Goal: Information Seeking & Learning: Understand process/instructions

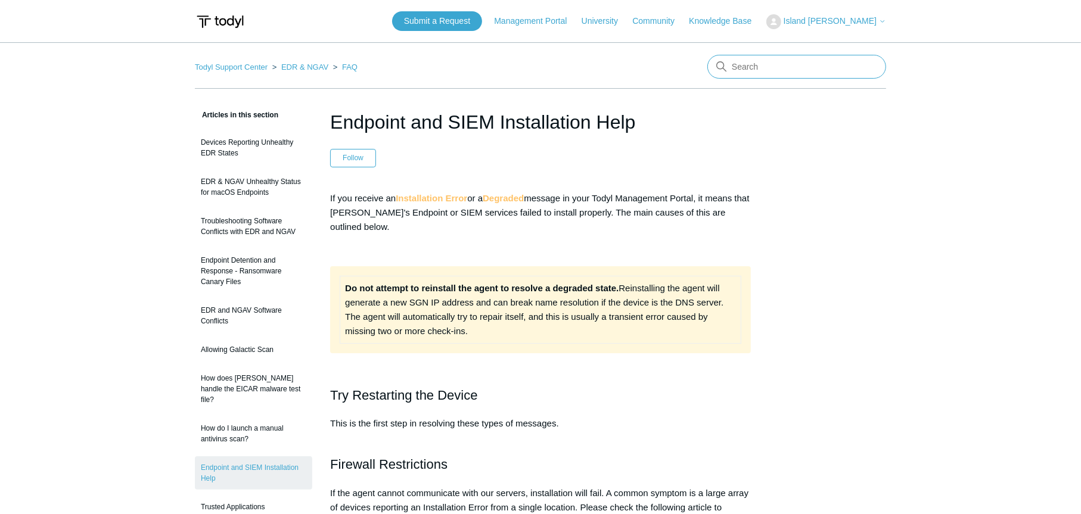
click at [763, 74] on input "Search" at bounding box center [796, 67] width 179 height 24
click at [764, 64] on input "Search" at bounding box center [796, 67] width 179 height 24
type input "s"
click at [788, 70] on input "Search" at bounding box center [796, 67] width 179 height 24
type input "saaf"
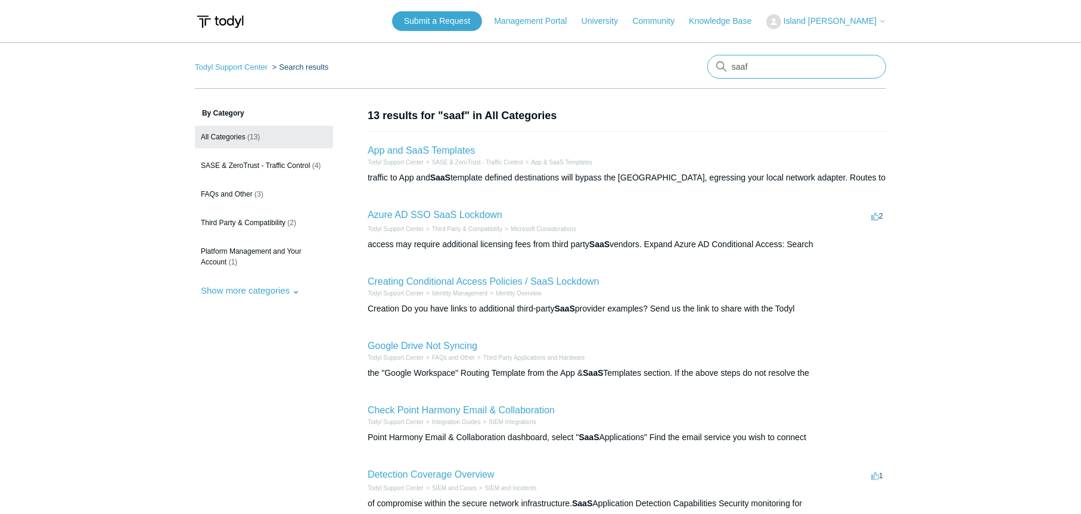
drag, startPoint x: 766, startPoint y: 66, endPoint x: 645, endPoint y: 83, distance: 121.5
click at [645, 83] on nav "Todyl Support Center Search results saaf" at bounding box center [540, 72] width 691 height 34
type input "server install"
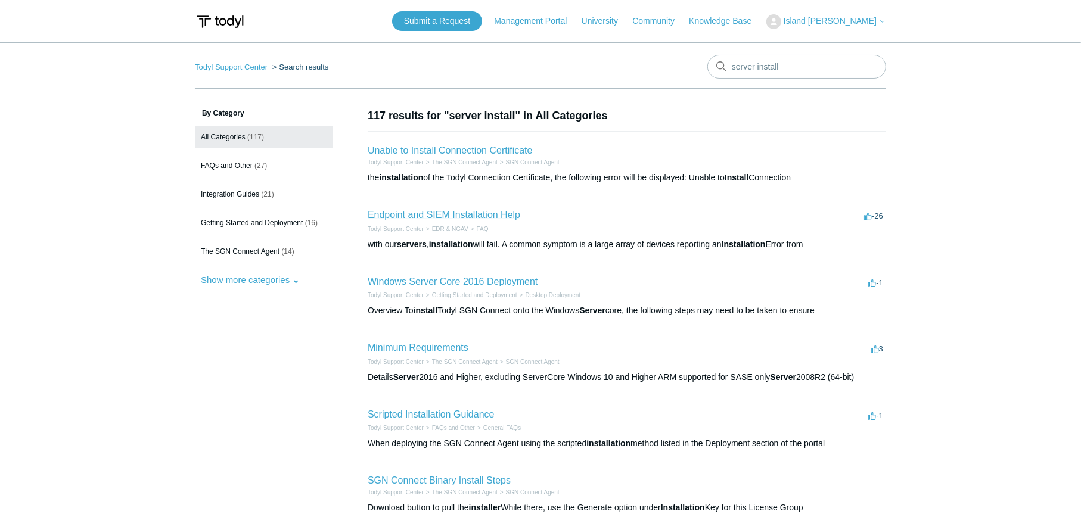
click at [464, 216] on link "Endpoint and SIEM Installation Help" at bounding box center [444, 215] width 153 height 10
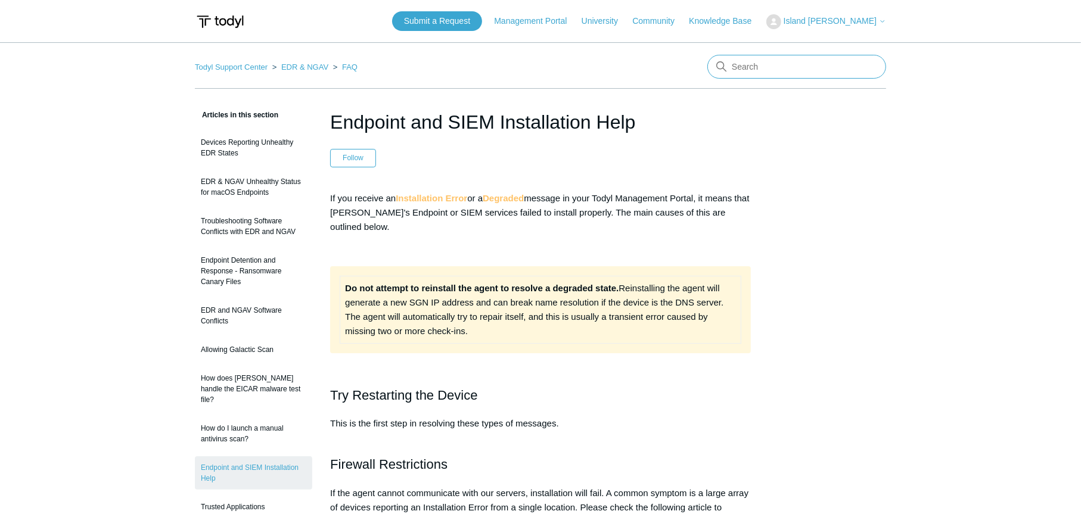
click at [772, 64] on input "Search" at bounding box center [796, 67] width 179 height 24
type input "saafe"
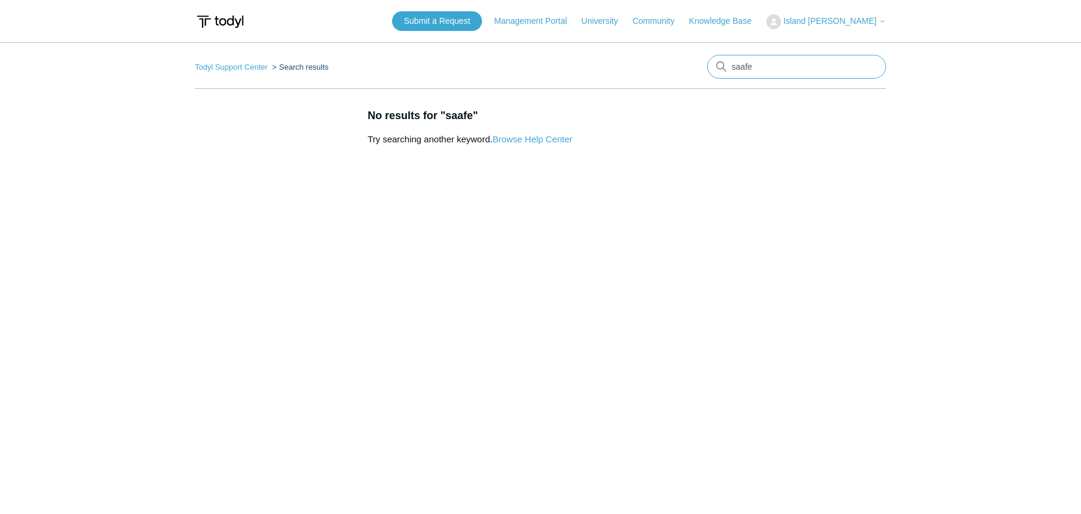
drag, startPoint x: 781, startPoint y: 68, endPoint x: 614, endPoint y: 73, distance: 166.9
click at [614, 73] on nav "Todyl Support Center Search results saafe" at bounding box center [540, 72] width 691 height 34
type input "sase"
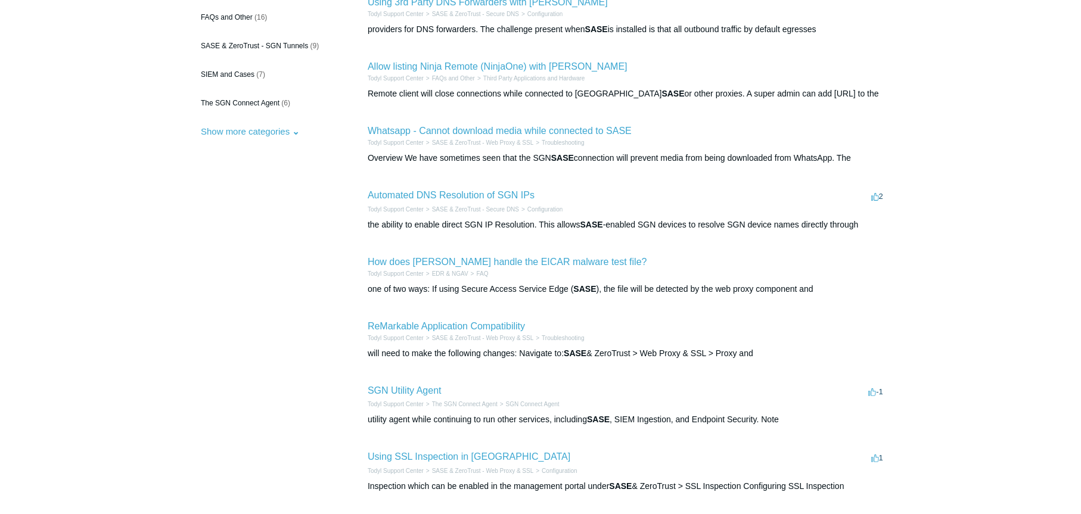
scroll to position [198, 0]
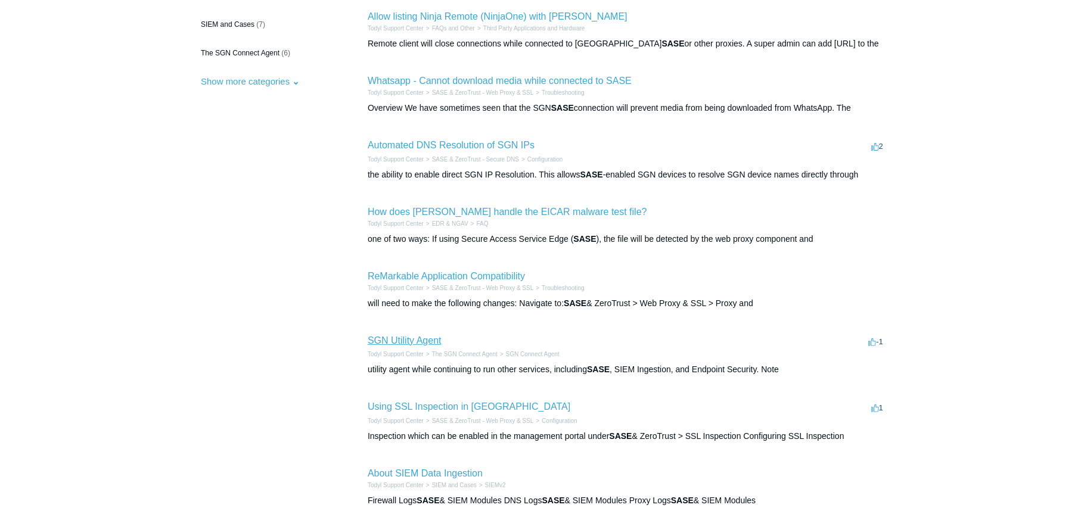
click at [436, 340] on link "SGN Utility Agent" at bounding box center [405, 340] width 74 height 10
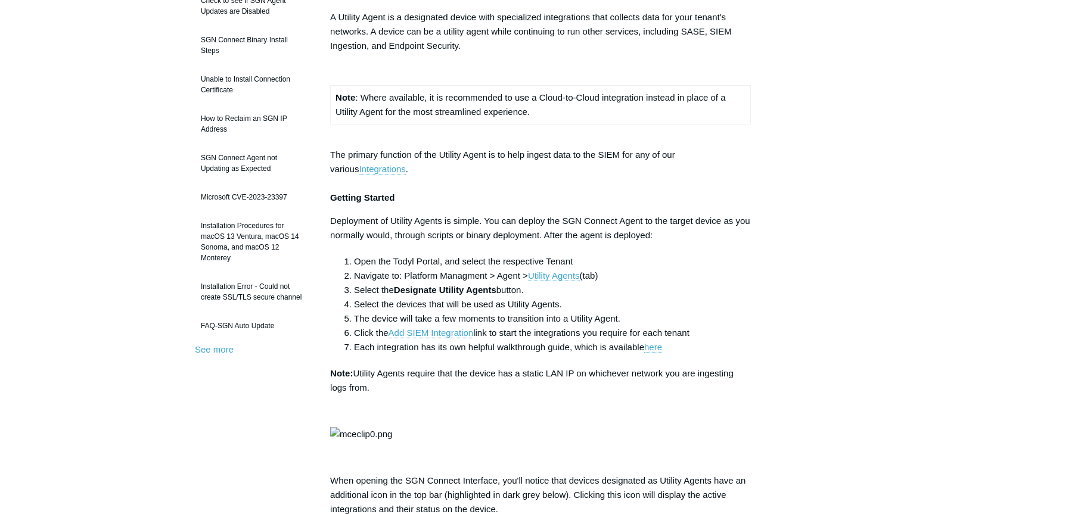
scroll to position [198, 0]
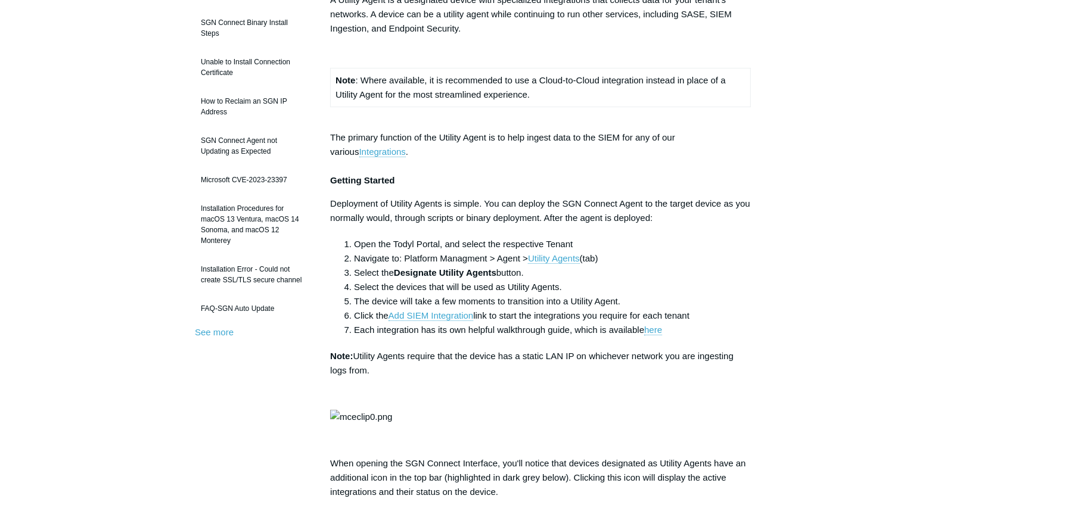
click at [515, 395] on p at bounding box center [540, 394] width 421 height 14
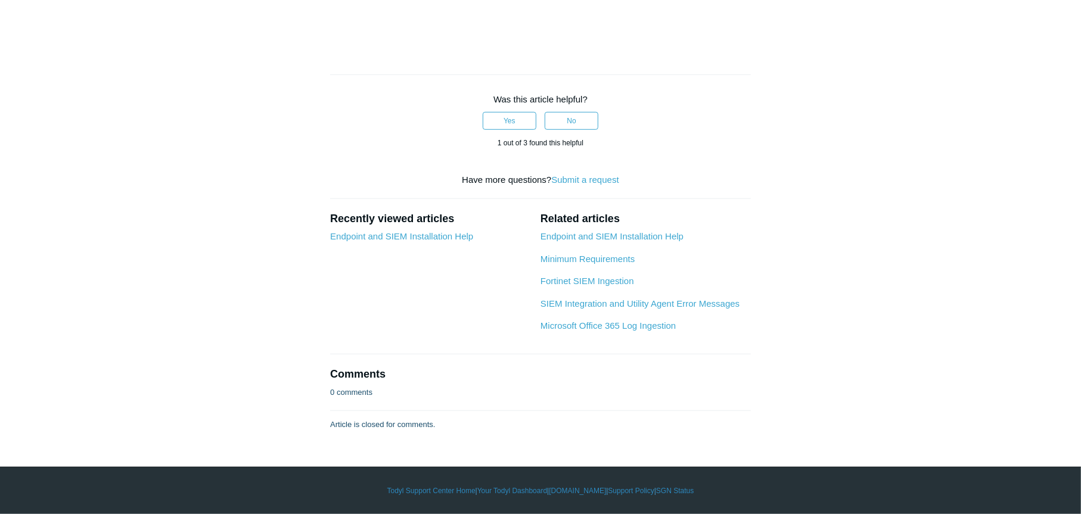
scroll to position [1154, 0]
click at [601, 241] on link "Endpoint and SIEM Installation Help" at bounding box center [611, 236] width 143 height 10
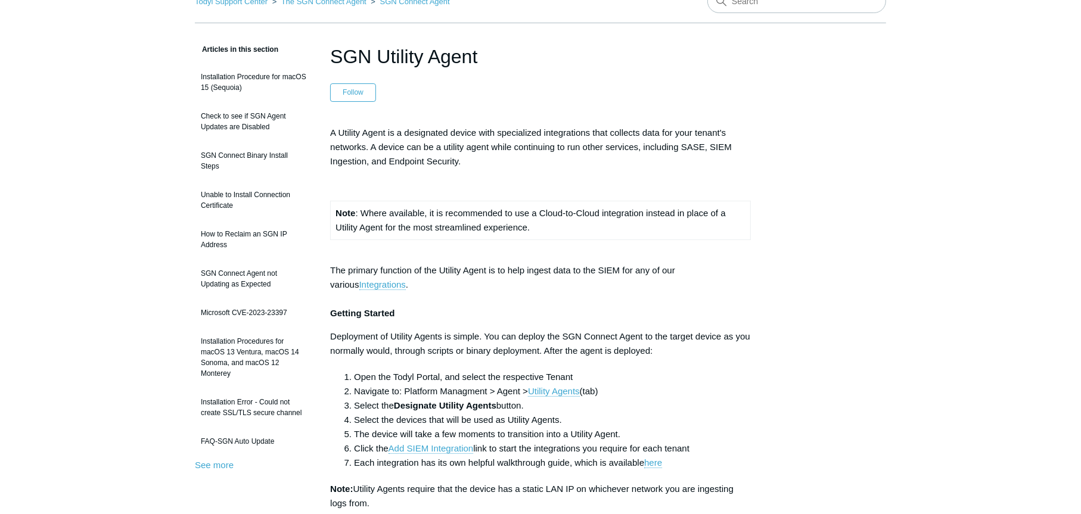
scroll to position [0, 0]
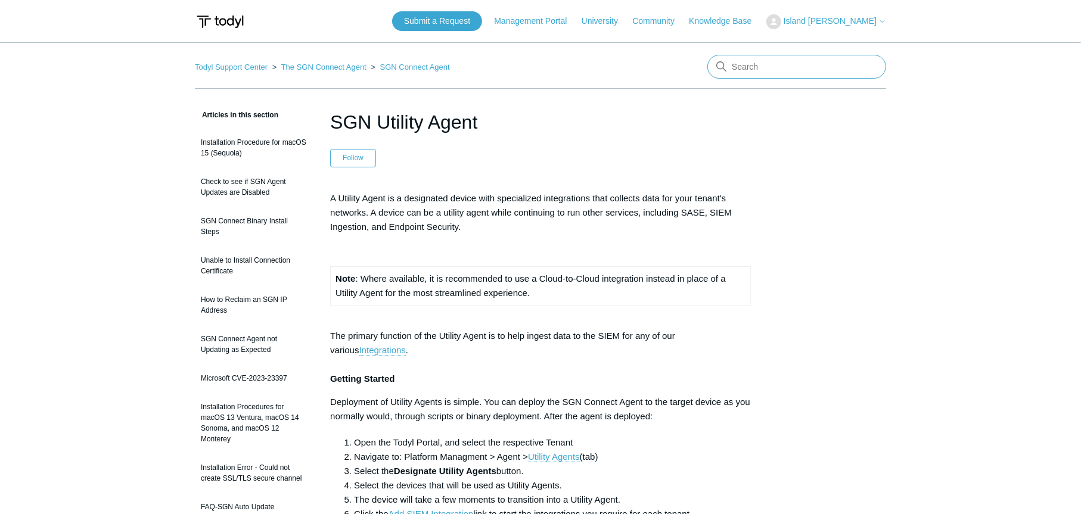
click at [797, 72] on input "Search" at bounding box center [796, 67] width 179 height 24
type input "sase install"
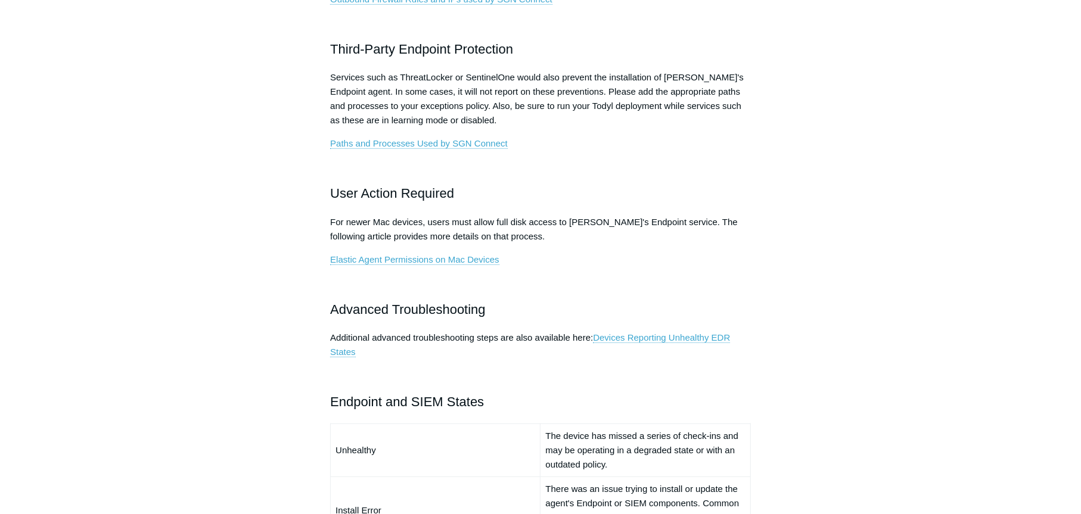
scroll to position [596, 0]
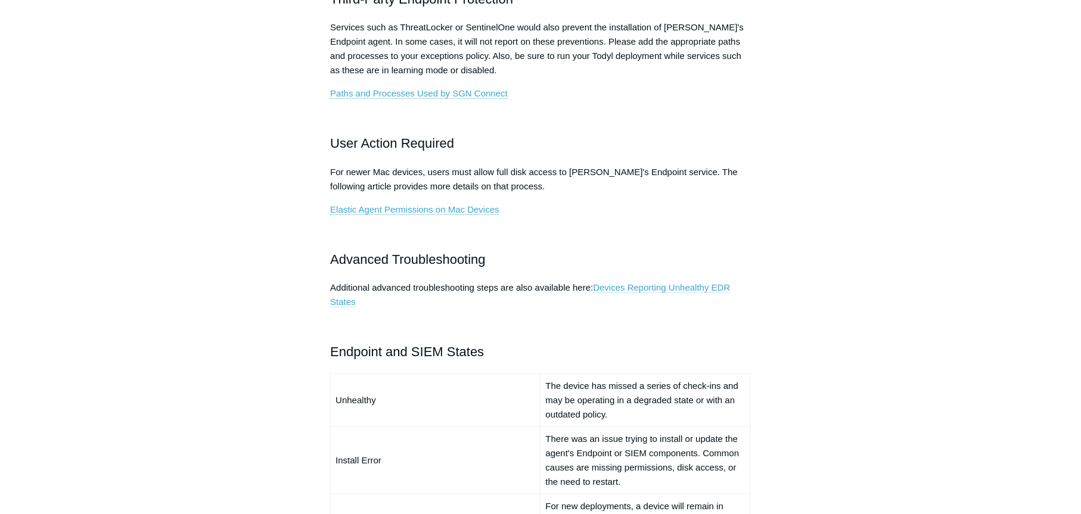
click at [696, 290] on link "Devices Reporting Unhealthy EDR States" at bounding box center [530, 294] width 400 height 25
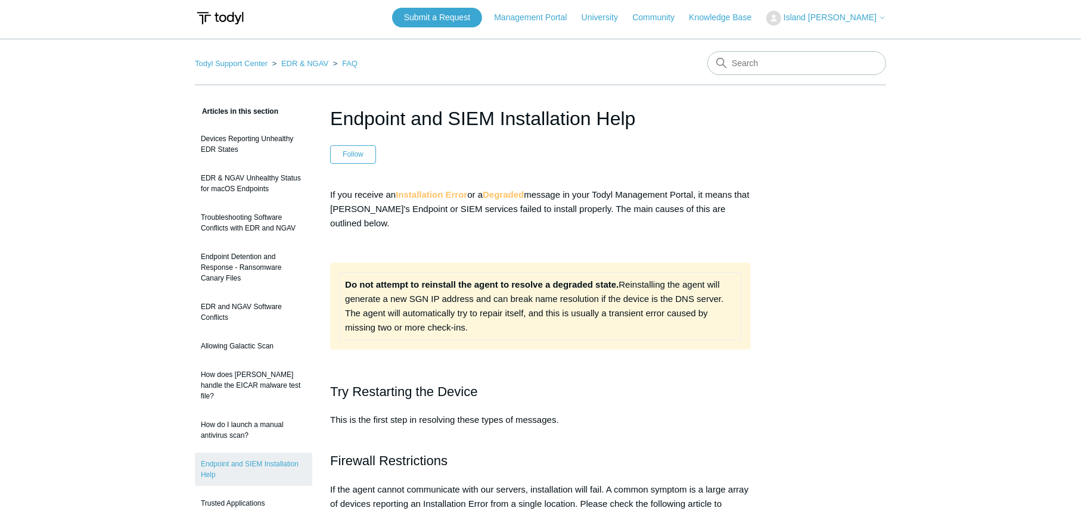
scroll to position [0, 0]
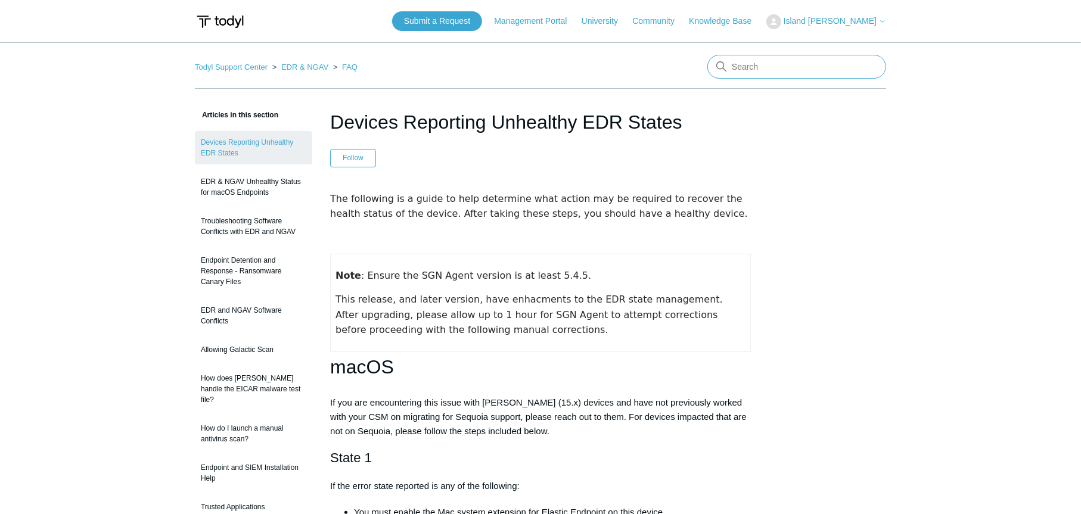
click at [763, 62] on input "Search" at bounding box center [796, 67] width 179 height 24
type input "sase"
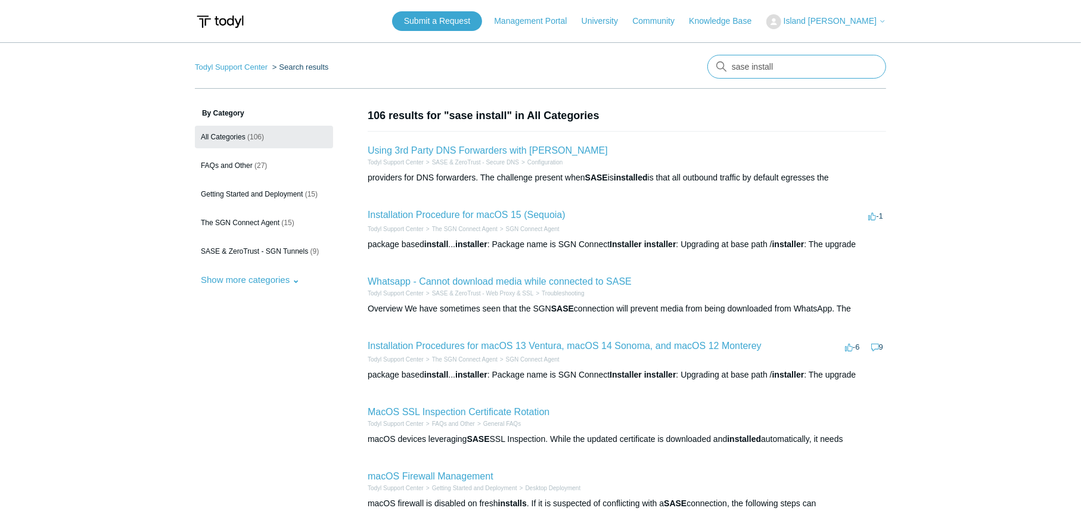
drag, startPoint x: 794, startPoint y: 65, endPoint x: 608, endPoint y: 69, distance: 186.0
click at [609, 70] on nav "Todyl Support Center Search results sase install" at bounding box center [540, 72] width 691 height 34
type input "install"
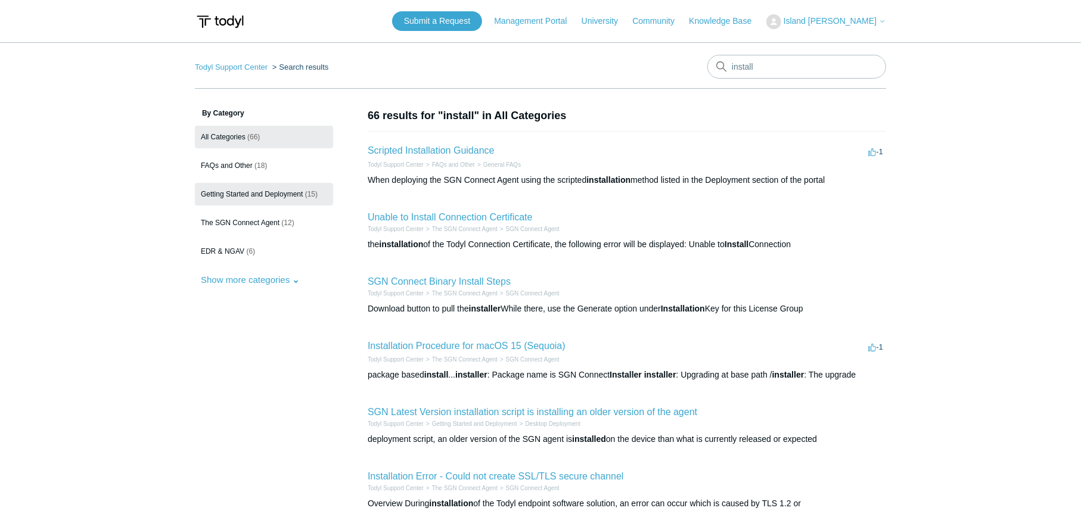
click at [280, 192] on span "Getting Started and Deployment" at bounding box center [252, 194] width 102 height 8
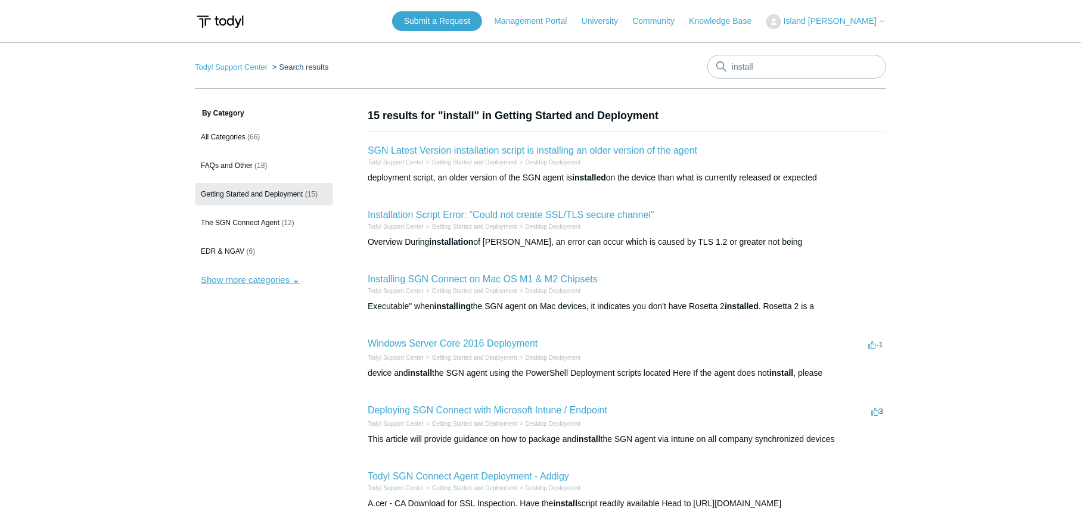
click at [265, 288] on button "Show more categories" at bounding box center [250, 280] width 111 height 22
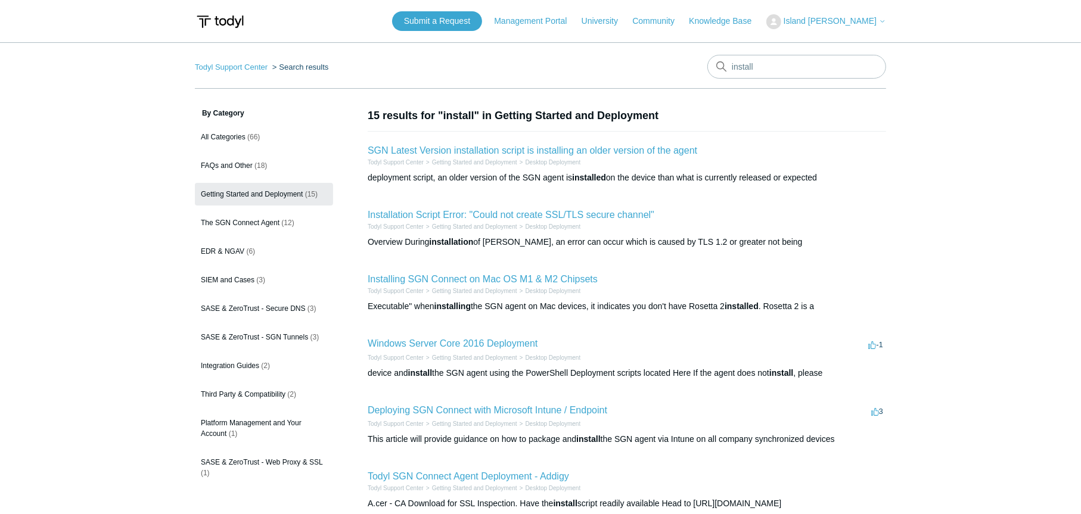
click at [293, 192] on span "Getting Started and Deployment" at bounding box center [252, 194] width 102 height 8
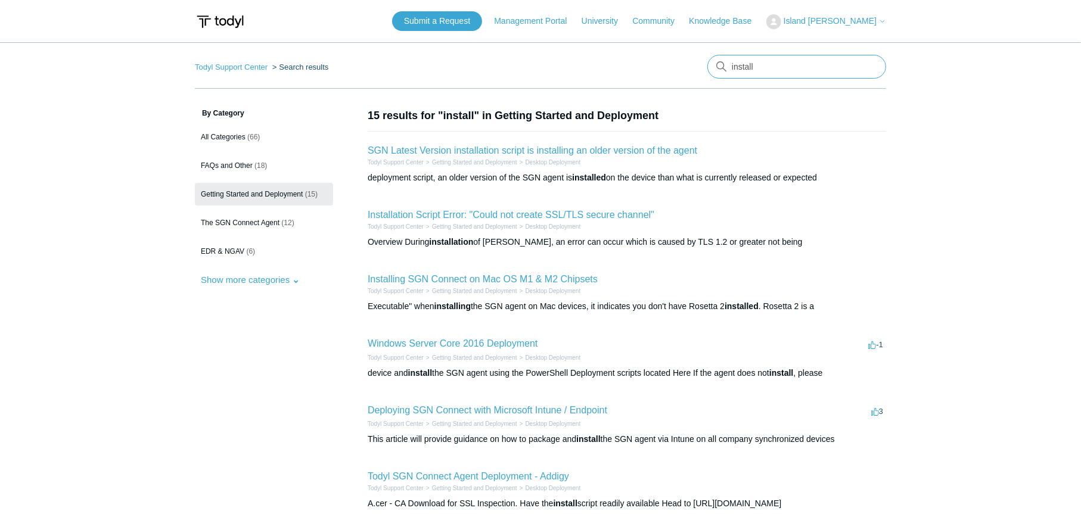
drag, startPoint x: 772, startPoint y: 59, endPoint x: 666, endPoint y: 75, distance: 107.3
click at [668, 75] on nav "Todyl Support Center Search results install" at bounding box center [540, 72] width 691 height 34
click at [302, 190] on span "Getting Started and Deployment" at bounding box center [252, 194] width 102 height 8
click at [875, 69] on input "install" at bounding box center [796, 67] width 179 height 24
click at [870, 69] on input "install" at bounding box center [796, 67] width 179 height 24
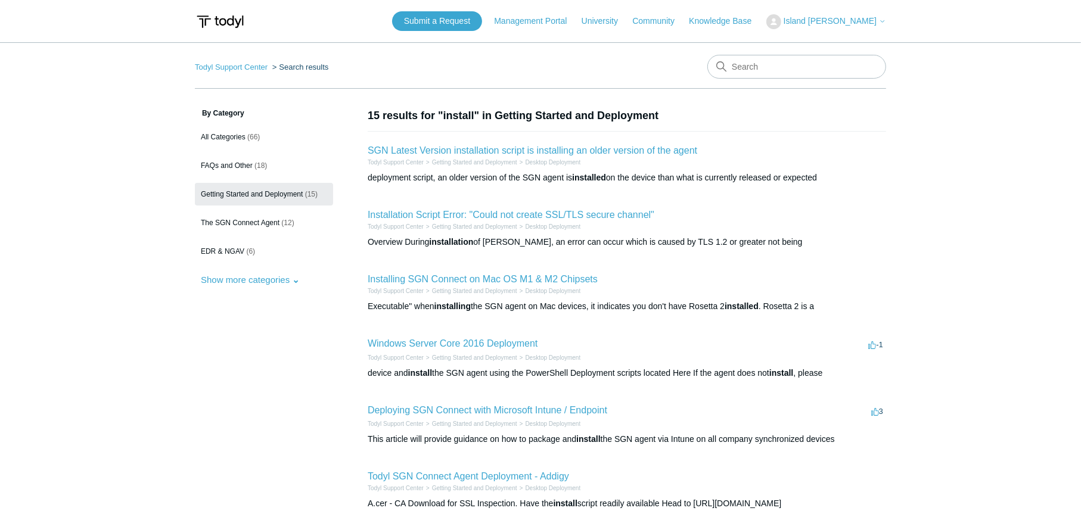
click at [238, 72] on ol "Todyl Support Center Search results" at bounding box center [261, 67] width 133 height 14
click at [235, 67] on link "Todyl Support Center" at bounding box center [231, 67] width 73 height 9
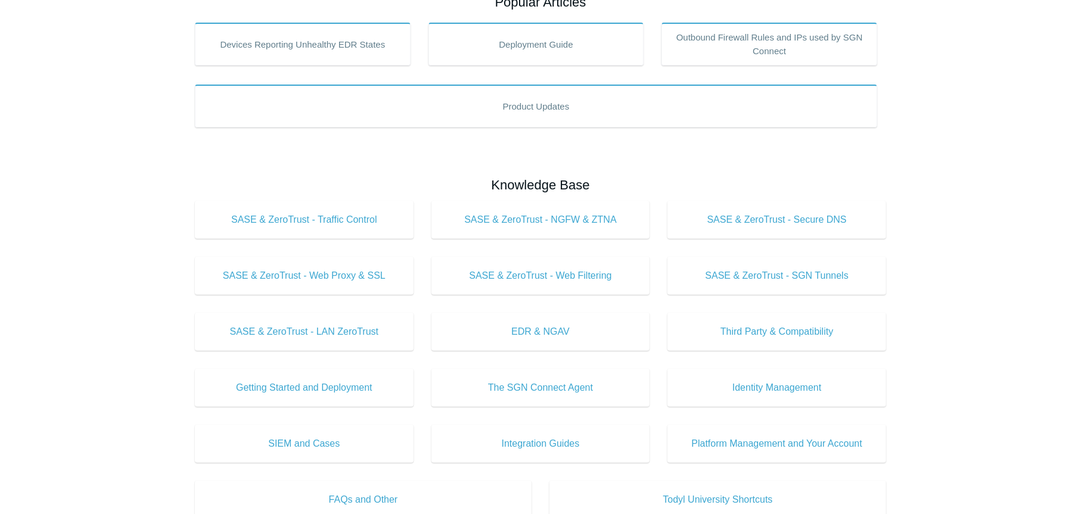
scroll to position [248, 0]
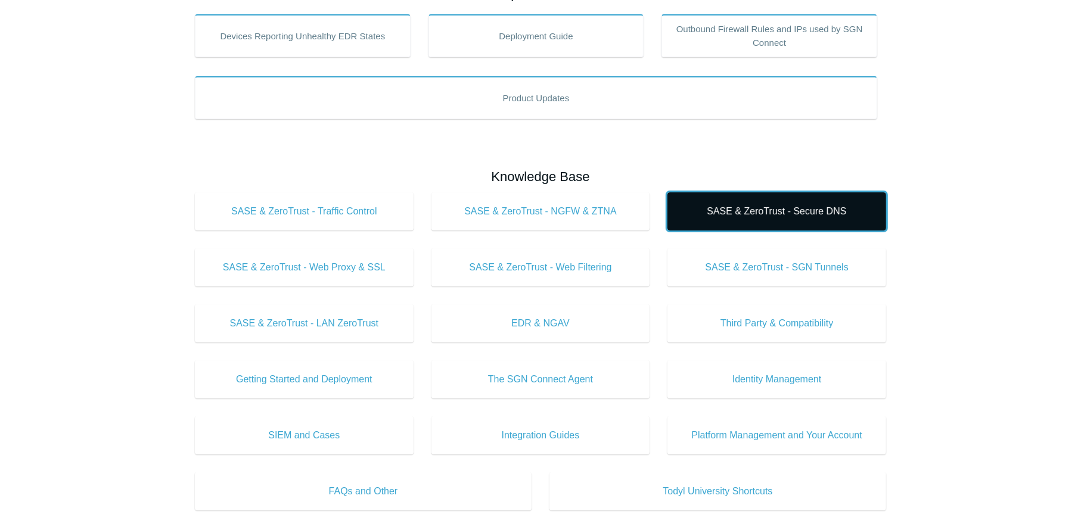
click at [775, 202] on link "SASE & ZeroTrust - Secure DNS" at bounding box center [776, 211] width 219 height 38
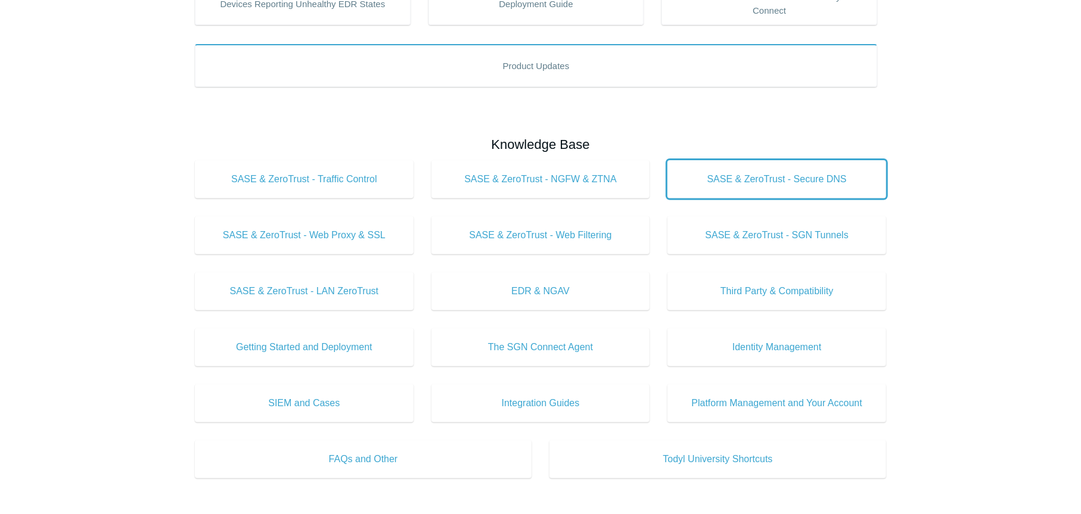
scroll to position [298, 0]
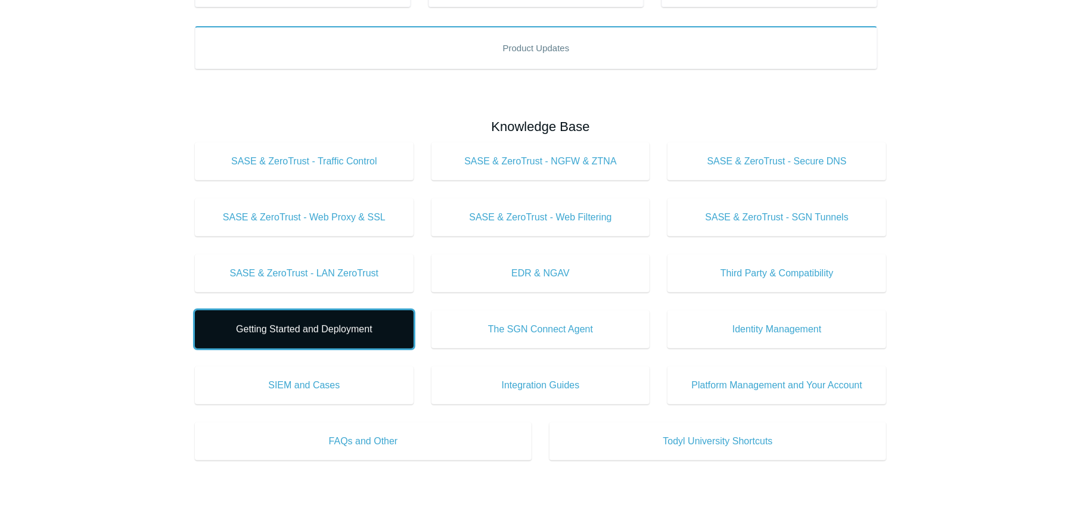
click at [377, 327] on span "Getting Started and Deployment" at bounding box center [304, 329] width 183 height 14
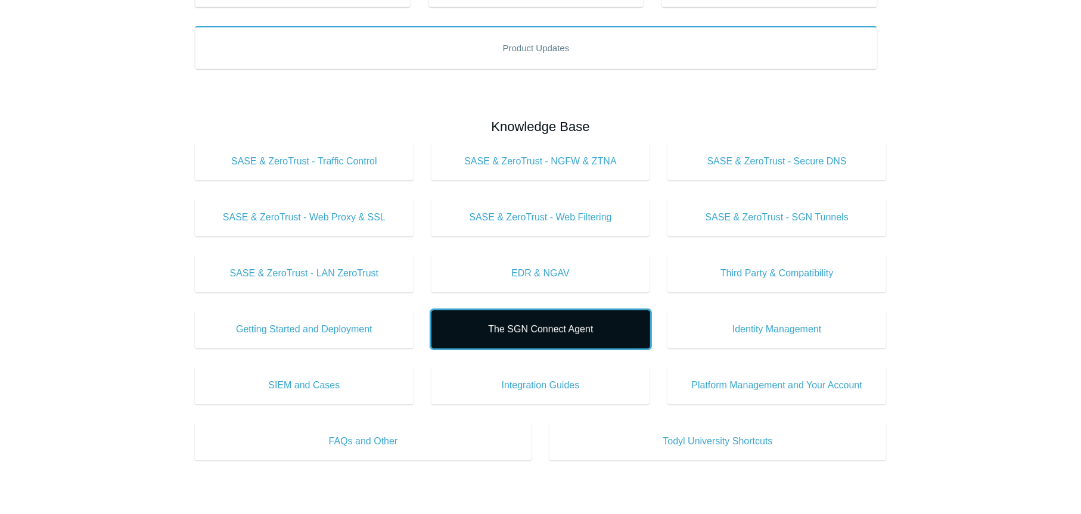
click at [535, 326] on span "The SGN Connect Agent" at bounding box center [540, 329] width 183 height 14
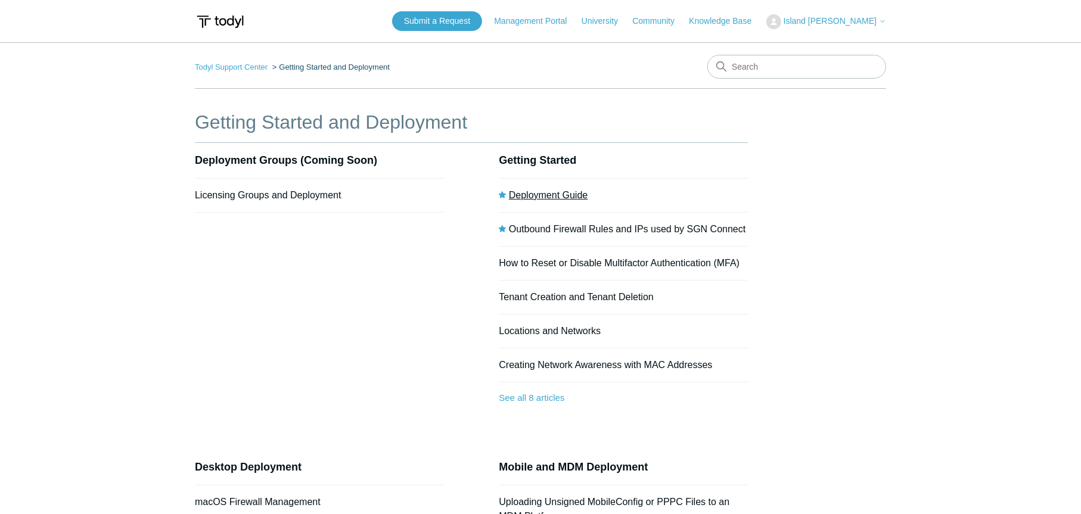
click at [538, 193] on link "Deployment Guide" at bounding box center [548, 195] width 79 height 10
